Goal: Information Seeking & Learning: Learn about a topic

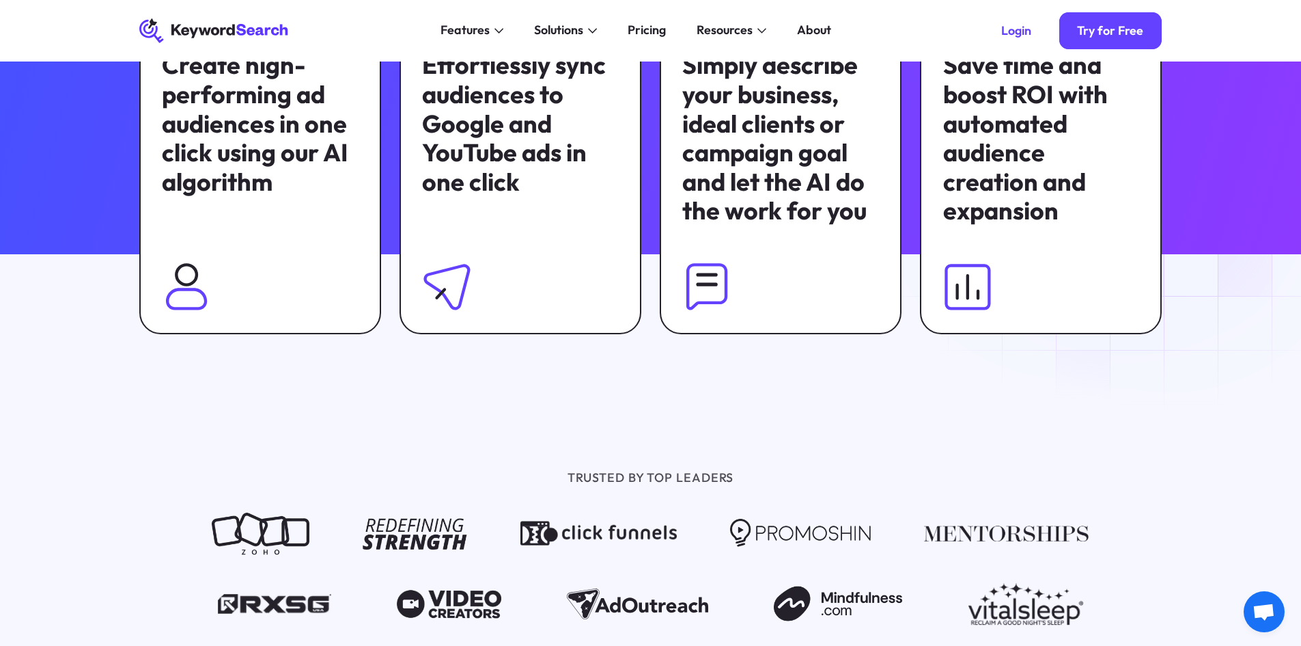
scroll to position [820, 0]
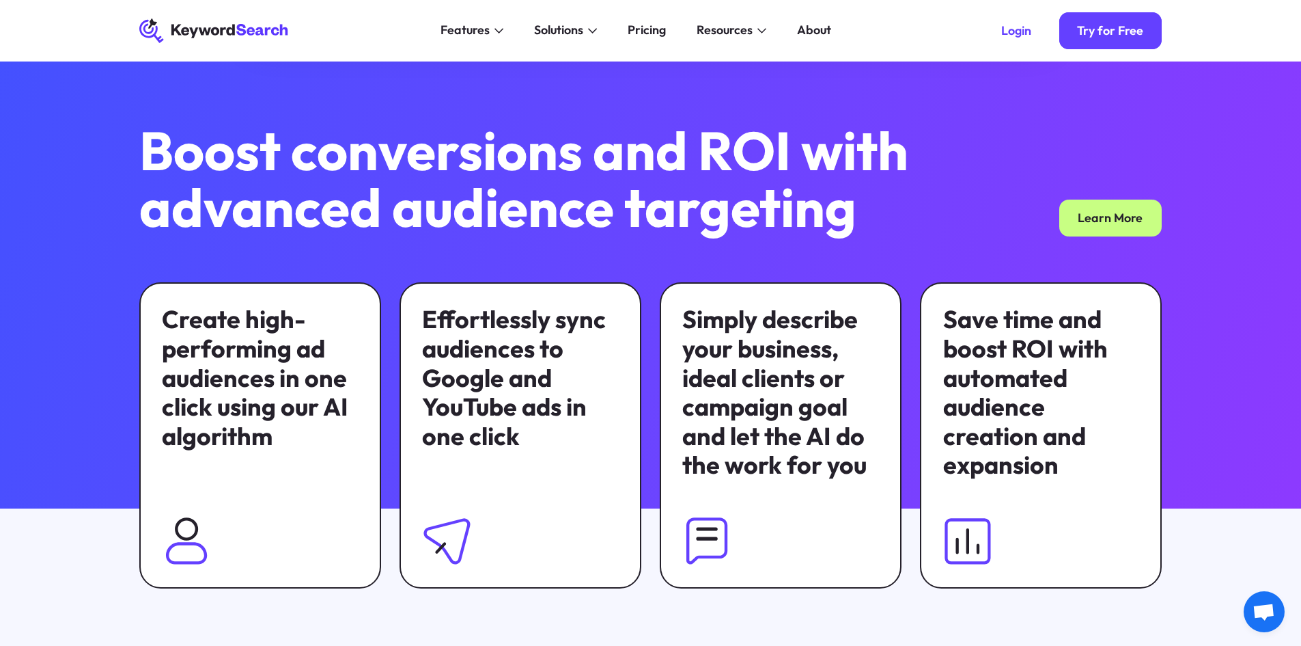
click at [516, 344] on div "Effortlessly sync audiences to Google and YouTube ads in one click" at bounding box center [520, 378] width 196 height 146
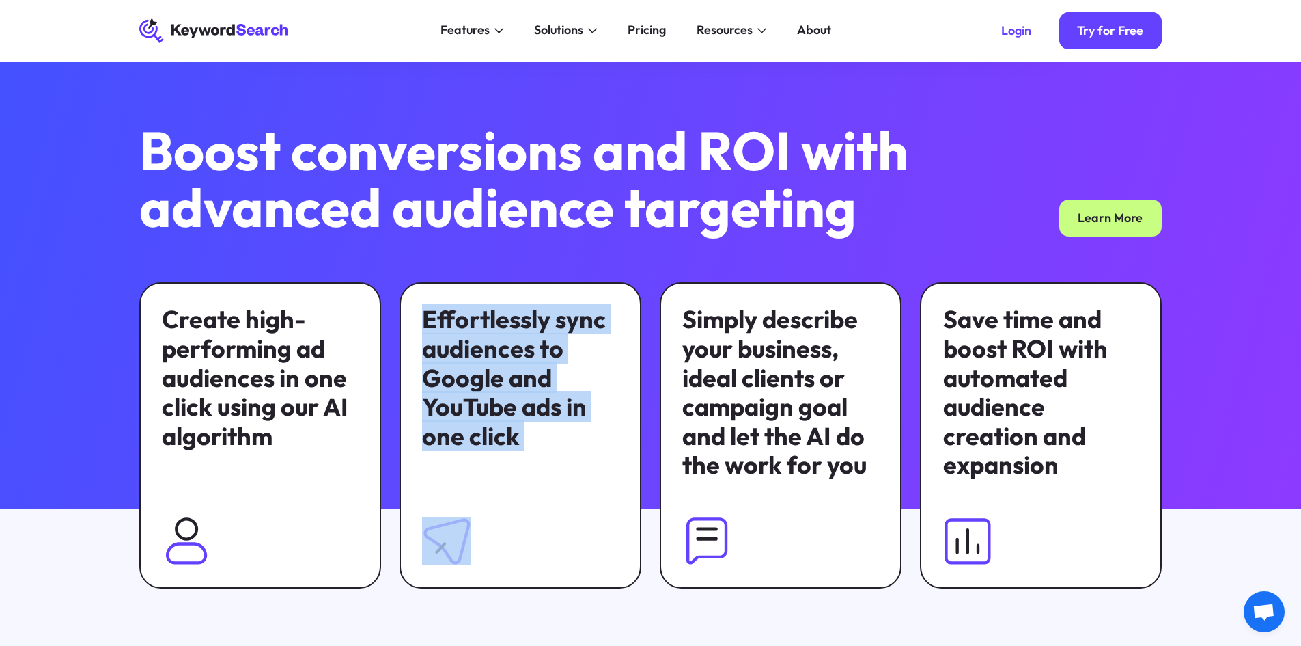
click at [516, 344] on div "Effortlessly sync audiences to Google and YouTube ads in one click" at bounding box center [520, 378] width 196 height 146
click at [538, 331] on div "Effortlessly sync audiences to Google and YouTube ads in one click" at bounding box center [520, 378] width 196 height 146
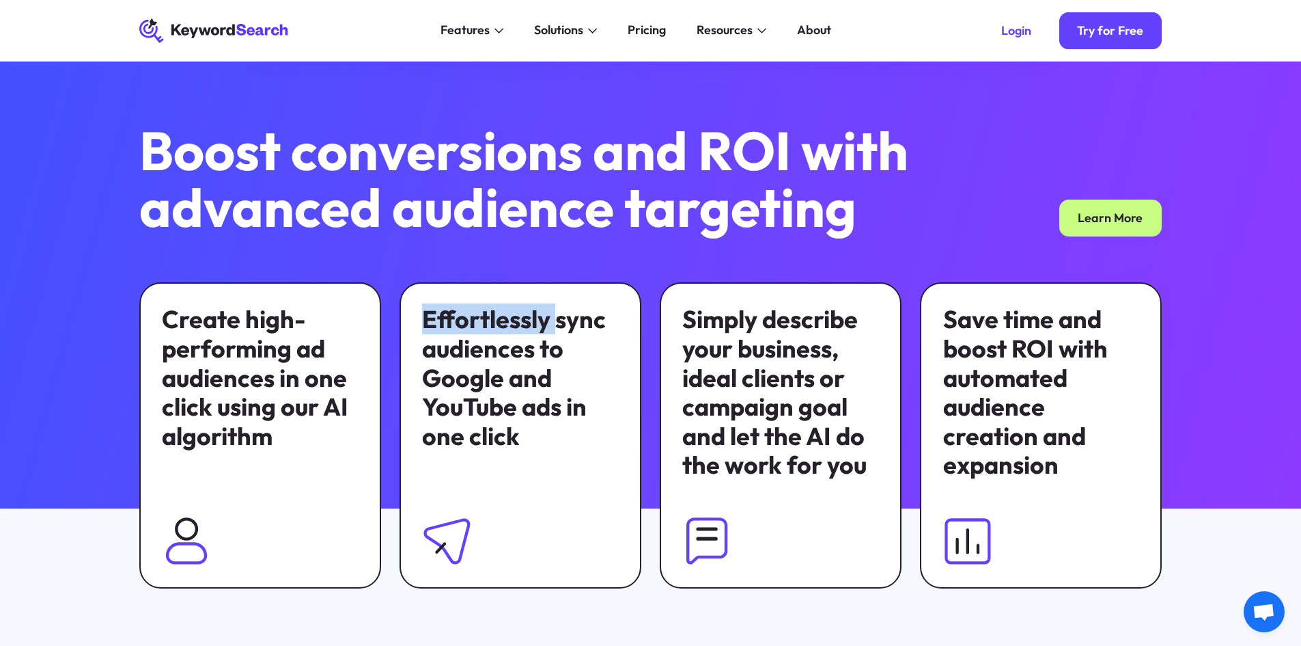
click at [538, 331] on div "Effortlessly sync audiences to Google and YouTube ads in one click" at bounding box center [520, 378] width 196 height 146
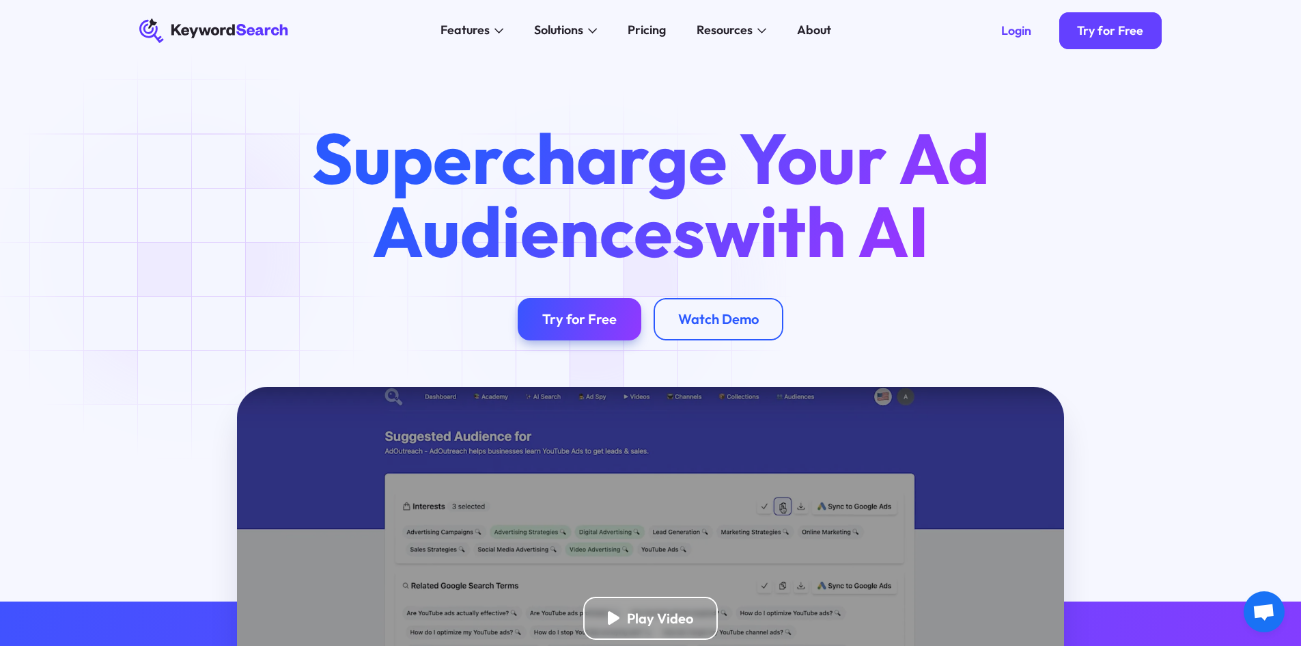
scroll to position [0, 0]
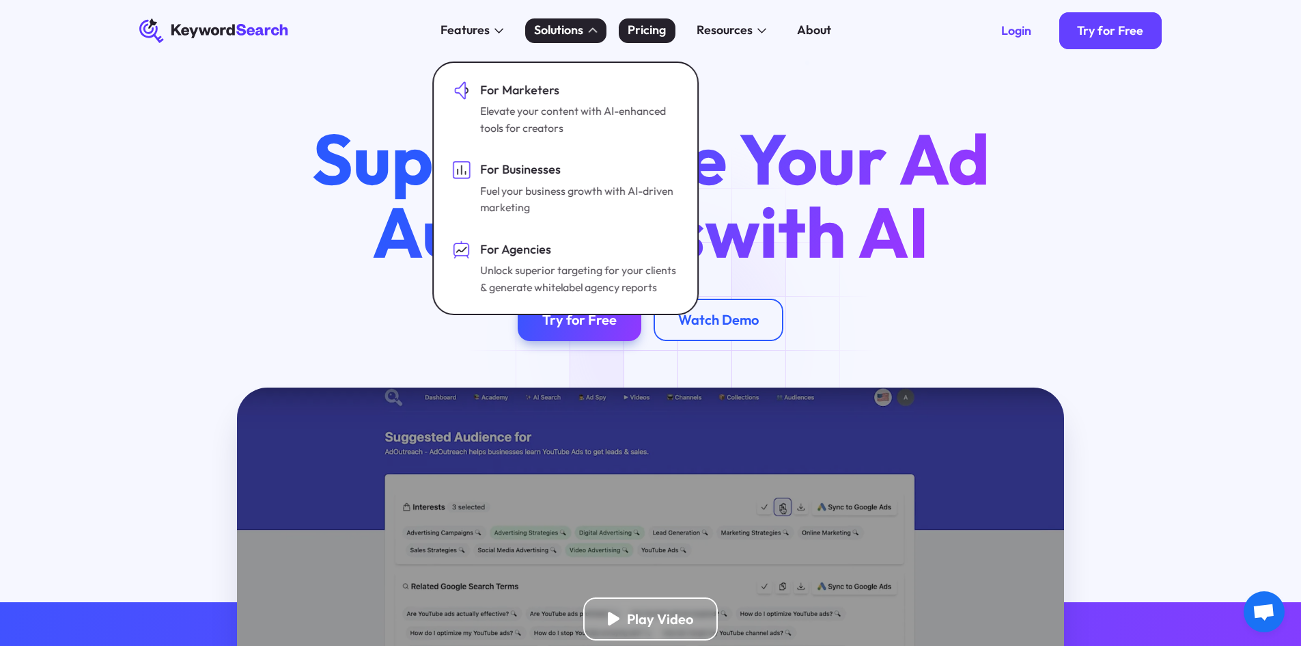
click at [661, 36] on div "Pricing" at bounding box center [647, 30] width 38 height 18
